Goal: Task Accomplishment & Management: Manage account settings

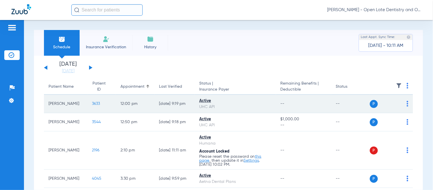
click at [92, 104] on span "3633" at bounding box center [96, 104] width 8 height 4
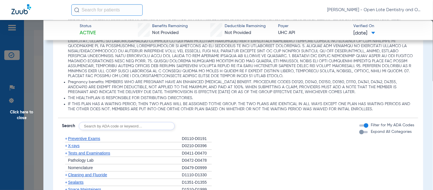
scroll to position [475, 0]
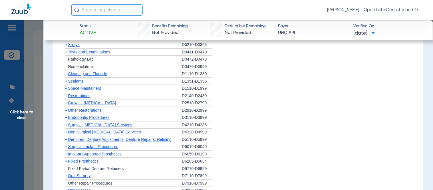
click at [67, 45] on span "+" at bounding box center [66, 44] width 2 height 5
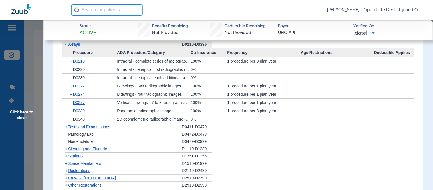
click at [70, 94] on span "+" at bounding box center [71, 94] width 3 height 8
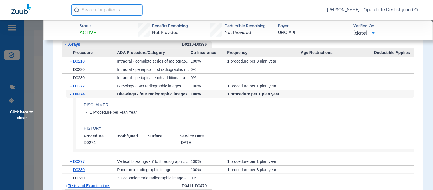
click at [17, 113] on span "Click here to close" at bounding box center [21, 115] width 43 height 190
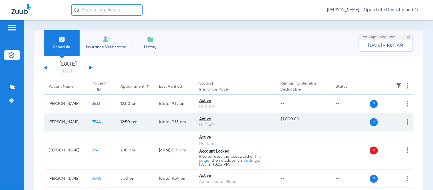
scroll to position [32, 0]
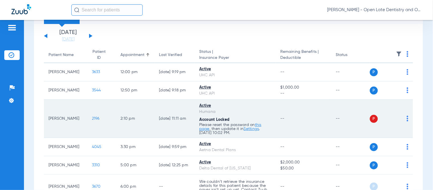
click at [404, 118] on td "P S" at bounding box center [391, 119] width 43 height 38
click at [407, 119] on img at bounding box center [408, 119] width 2 height 6
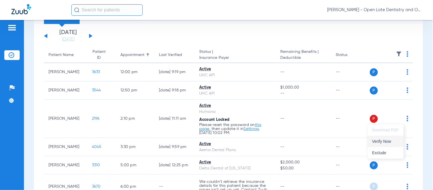
click at [387, 139] on span "Verify Now" at bounding box center [385, 141] width 27 height 4
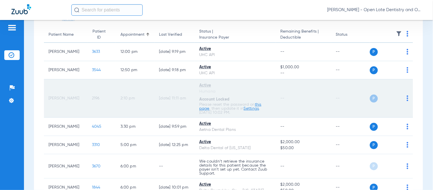
scroll to position [63, 0]
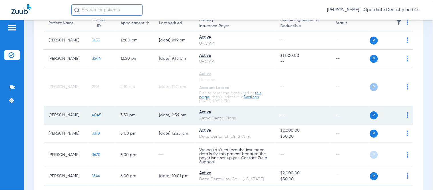
click at [92, 114] on span "4045" at bounding box center [97, 115] width 10 height 4
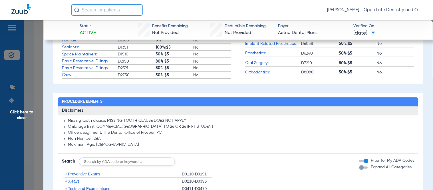
scroll to position [317, 0]
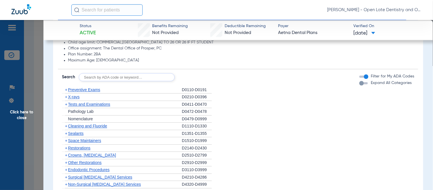
click at [66, 89] on span "+" at bounding box center [66, 89] width 2 height 5
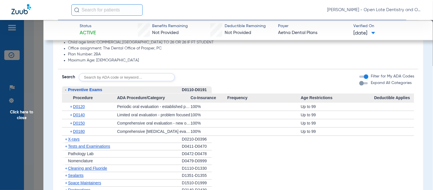
drag, startPoint x: 70, startPoint y: 119, endPoint x: 70, endPoint y: 123, distance: 4.0
click at [70, 121] on span "+" at bounding box center [71, 123] width 3 height 8
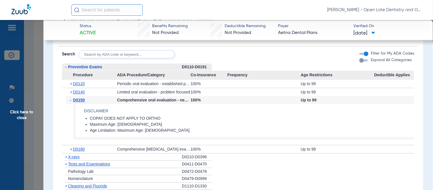
scroll to position [349, 0]
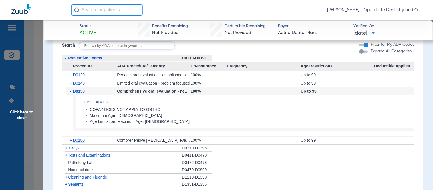
click at [66, 146] on span "+" at bounding box center [66, 148] width 2 height 5
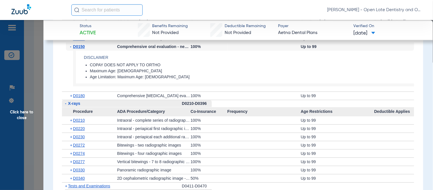
scroll to position [444, 0]
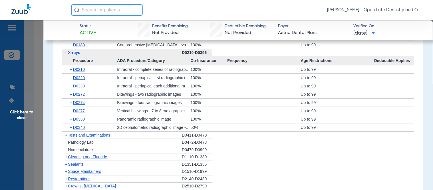
click at [72, 69] on span "+" at bounding box center [71, 69] width 3 height 8
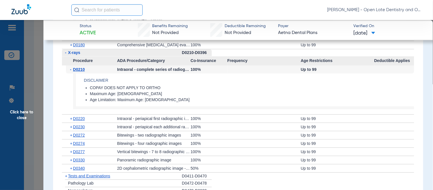
click at [72, 68] on span "-" at bounding box center [71, 69] width 3 height 8
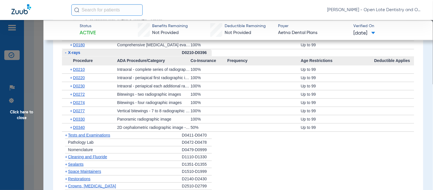
click at [72, 102] on span "+" at bounding box center [71, 102] width 3 height 8
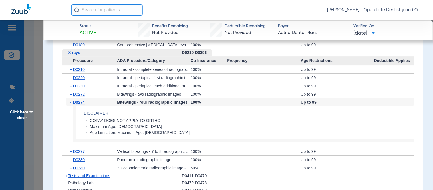
click at [72, 102] on span "-" at bounding box center [71, 102] width 3 height 8
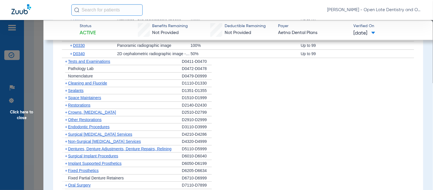
scroll to position [506, 0]
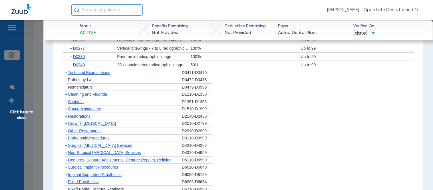
click at [67, 95] on span "+" at bounding box center [65, 94] width 6 height 7
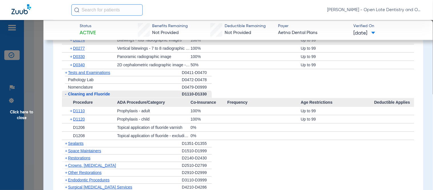
click at [70, 110] on span "+" at bounding box center [71, 111] width 3 height 8
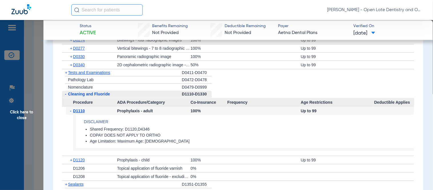
click at [70, 110] on span "-" at bounding box center [71, 111] width 3 height 8
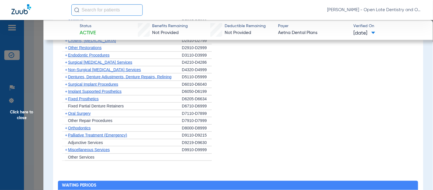
scroll to position [665, 0]
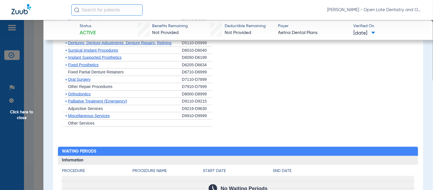
click at [68, 96] on span "Orthodontics" at bounding box center [79, 94] width 23 height 5
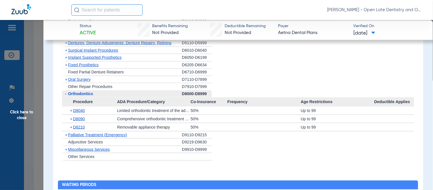
click at [65, 150] on span "+" at bounding box center [66, 149] width 2 height 5
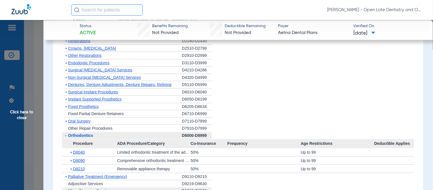
scroll to position [634, 0]
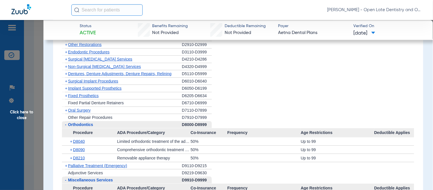
click at [70, 150] on span "+" at bounding box center [71, 150] width 3 height 8
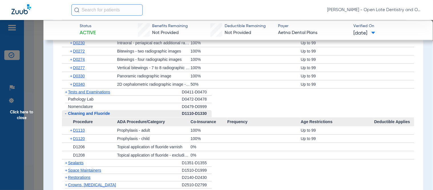
scroll to position [412, 0]
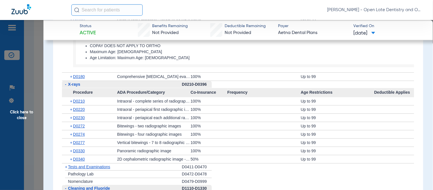
click at [71, 101] on span "+" at bounding box center [71, 101] width 3 height 8
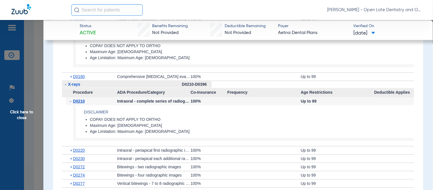
click at [71, 101] on span "-" at bounding box center [71, 101] width 3 height 8
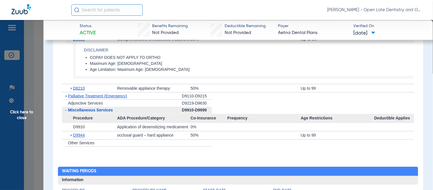
scroll to position [824, 0]
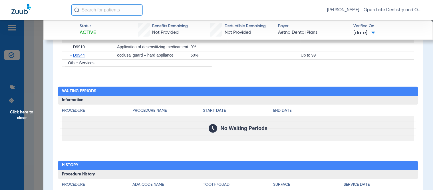
click at [21, 110] on span "Click here to close" at bounding box center [21, 115] width 43 height 190
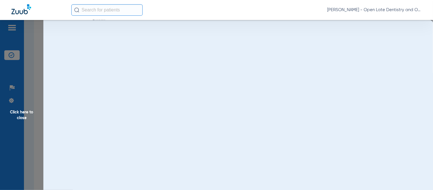
scroll to position [0, 0]
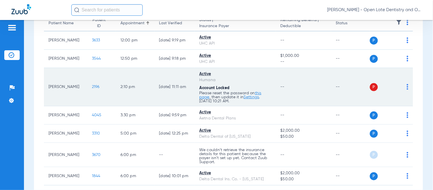
click at [248, 98] on link "Settings" at bounding box center [251, 97] width 15 height 4
click at [92, 86] on span "2196" at bounding box center [96, 87] width 8 height 4
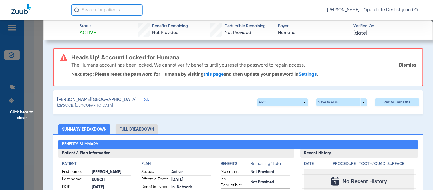
click at [144, 100] on span "Edit" at bounding box center [146, 100] width 5 height 5
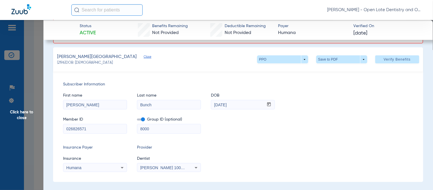
scroll to position [127, 0]
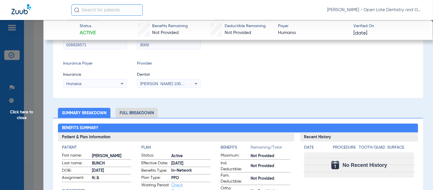
click at [123, 84] on icon at bounding box center [122, 83] width 7 height 7
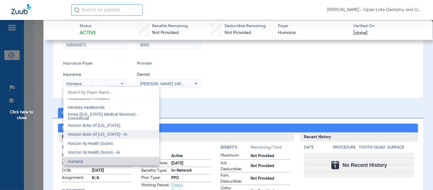
scroll to position [2086, 0]
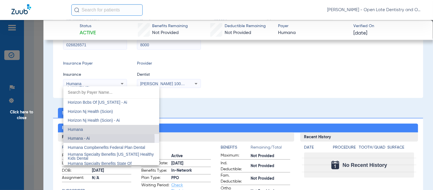
click at [100, 138] on mat-option "Humana - Ai" at bounding box center [111, 138] width 96 height 9
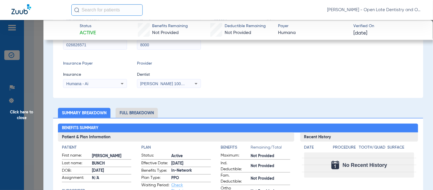
click at [121, 82] on icon at bounding box center [122, 83] width 7 height 7
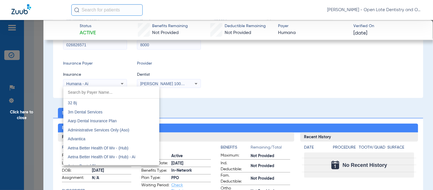
scroll to position [2063, 0]
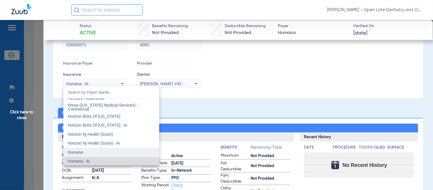
click at [91, 150] on mat-option "Humana" at bounding box center [111, 152] width 96 height 9
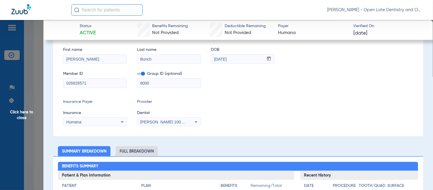
scroll to position [0, 0]
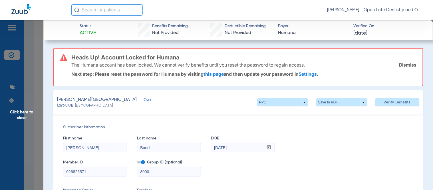
click at [401, 66] on link "Dismiss" at bounding box center [407, 65] width 17 height 6
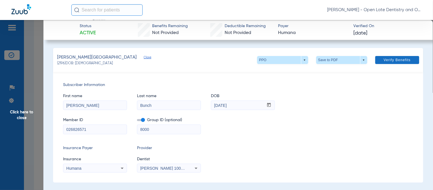
click at [397, 56] on span at bounding box center [397, 60] width 44 height 14
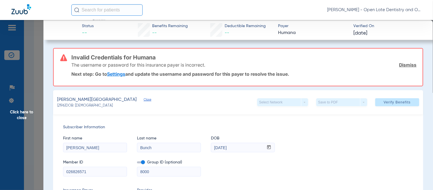
click at [401, 66] on link "Dismiss" at bounding box center [407, 65] width 17 height 6
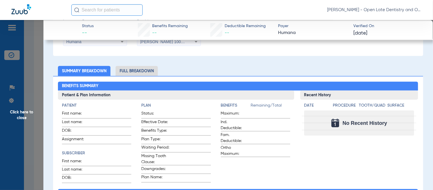
scroll to position [127, 0]
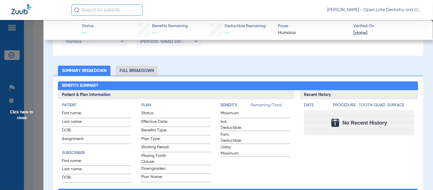
click at [21, 110] on span "Click here to close" at bounding box center [21, 115] width 43 height 190
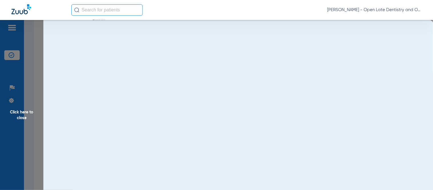
scroll to position [0, 0]
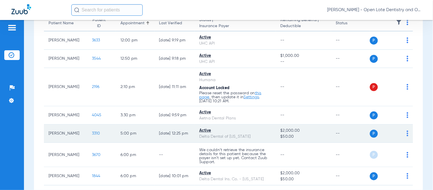
click at [92, 131] on span "3310" at bounding box center [96, 133] width 8 height 4
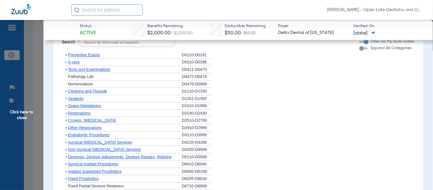
scroll to position [412, 0]
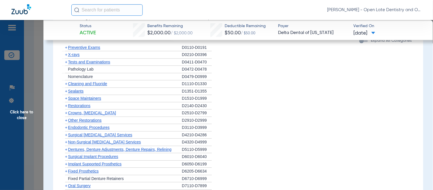
click at [68, 53] on span "X-rays" at bounding box center [73, 54] width 11 height 5
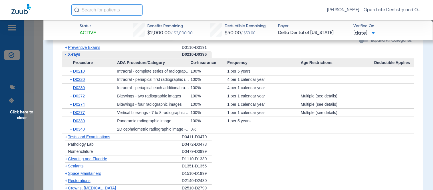
click at [69, 106] on div "+ D0274" at bounding box center [91, 104] width 51 height 8
click at [71, 103] on span "+" at bounding box center [71, 104] width 3 height 8
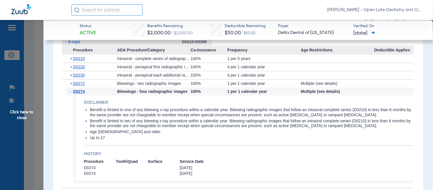
scroll to position [444, 0]
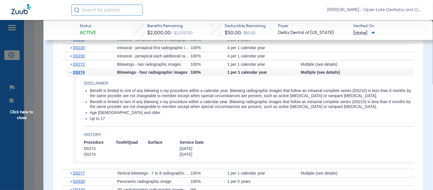
click at [20, 114] on span "Click here to close" at bounding box center [21, 115] width 43 height 190
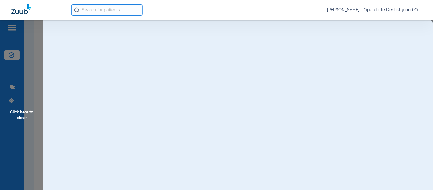
scroll to position [0, 0]
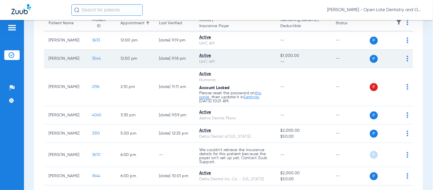
click at [92, 58] on span "3544" at bounding box center [96, 58] width 9 height 4
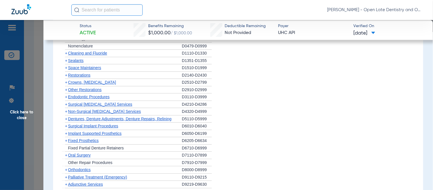
scroll to position [507, 0]
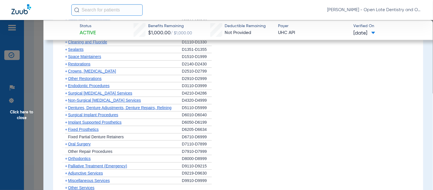
click at [29, 115] on span "Click here to close" at bounding box center [21, 115] width 43 height 190
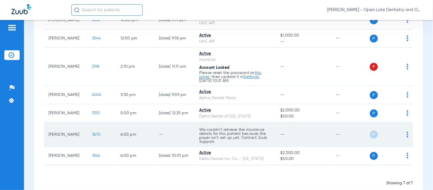
scroll to position [95, 0]
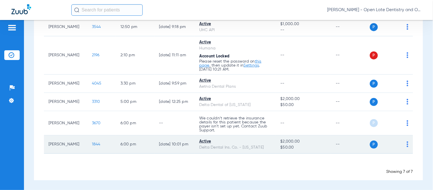
click at [92, 144] on span "1844" at bounding box center [96, 144] width 9 height 4
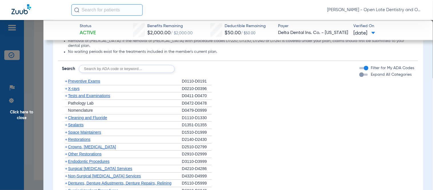
scroll to position [380, 0]
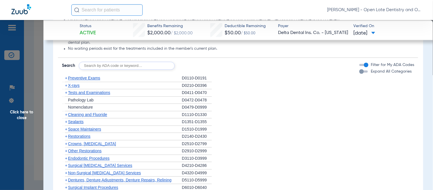
click at [67, 84] on span "+" at bounding box center [66, 85] width 2 height 5
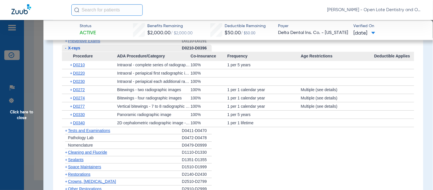
scroll to position [444, 0]
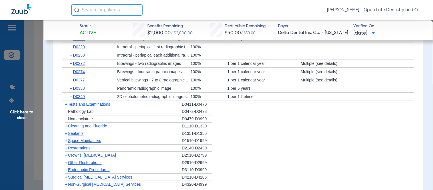
click at [69, 46] on div "+ D0220" at bounding box center [91, 47] width 51 height 8
click at [70, 45] on span "+" at bounding box center [71, 47] width 3 height 8
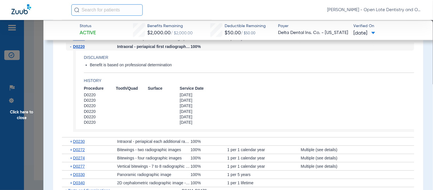
scroll to position [412, 0]
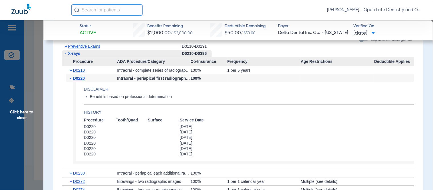
click at [70, 78] on span "-" at bounding box center [71, 78] width 3 height 8
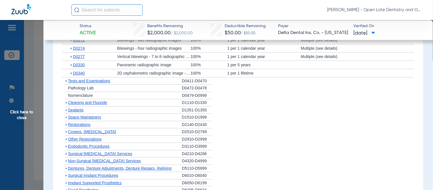
scroll to position [475, 0]
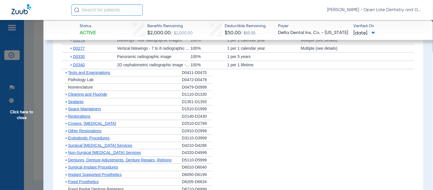
click at [66, 94] on span "+" at bounding box center [66, 94] width 2 height 5
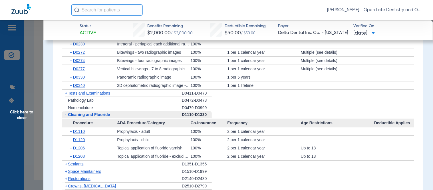
scroll to position [444, 0]
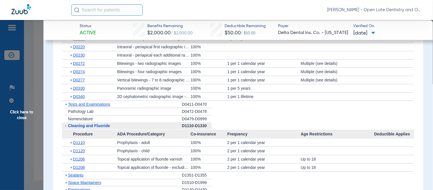
click at [70, 69] on span "+" at bounding box center [71, 72] width 3 height 8
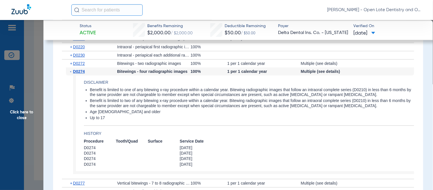
click at [24, 116] on span "Click here to close" at bounding box center [21, 115] width 43 height 190
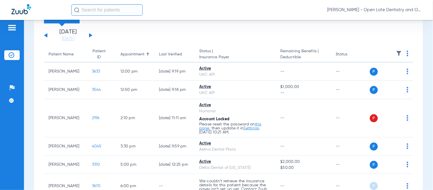
scroll to position [32, 0]
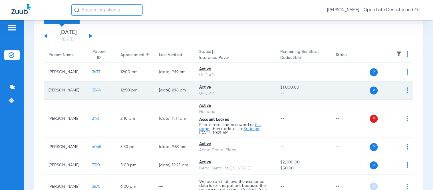
click at [92, 90] on span "3544" at bounding box center [96, 90] width 9 height 4
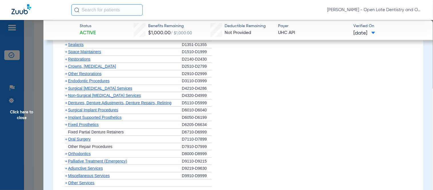
scroll to position [446, 0]
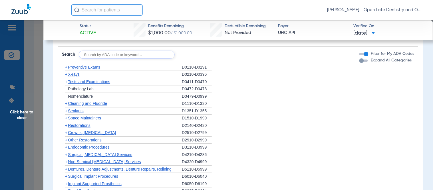
click at [66, 104] on span "+" at bounding box center [66, 103] width 2 height 5
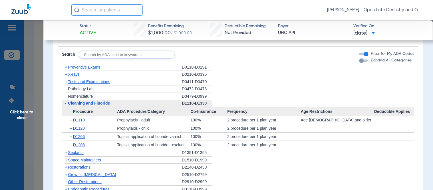
click at [70, 118] on span "+" at bounding box center [71, 120] width 3 height 8
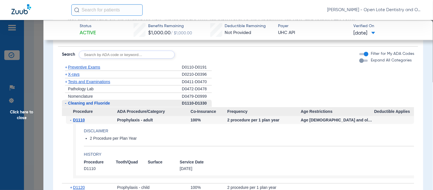
drag, startPoint x: 72, startPoint y: 121, endPoint x: 76, endPoint y: 121, distance: 3.7
click at [72, 121] on span "-" at bounding box center [71, 120] width 3 height 8
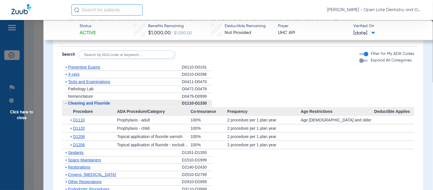
click at [71, 136] on span "+" at bounding box center [71, 136] width 3 height 8
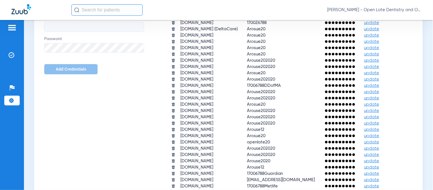
scroll to position [412, 0]
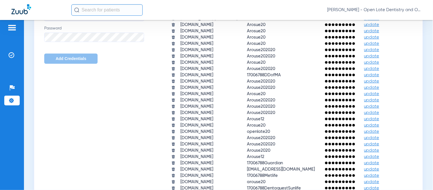
click at [364, 8] on span "update" at bounding box center [371, 6] width 15 height 4
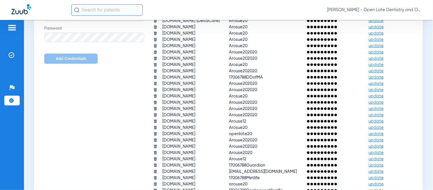
click at [315, 11] on input "text" at bounding box center [332, 7] width 53 height 8
paste input "R78P9lukjF$42!#"
type input "R78P9lukjF$42!#"
click at [369, 10] on span "save" at bounding box center [374, 7] width 10 height 5
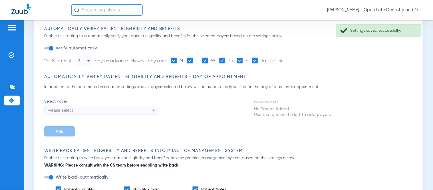
scroll to position [0, 0]
